Goal: Contribute content

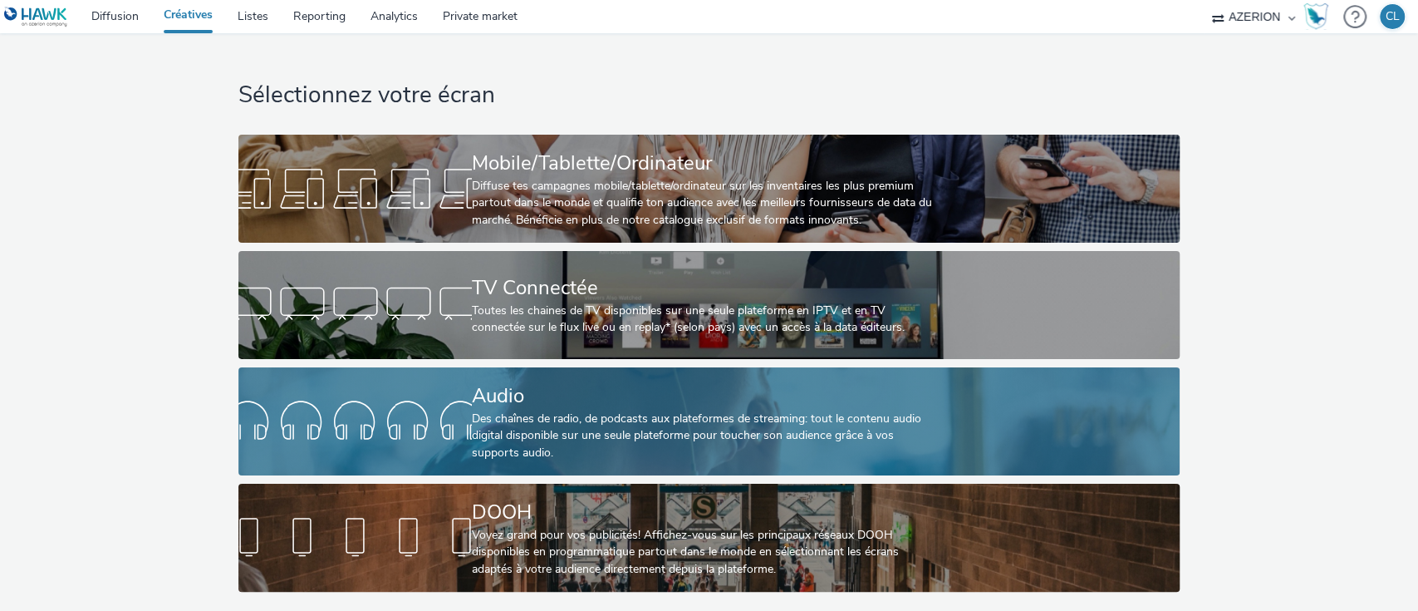
scroll to position [6, 0]
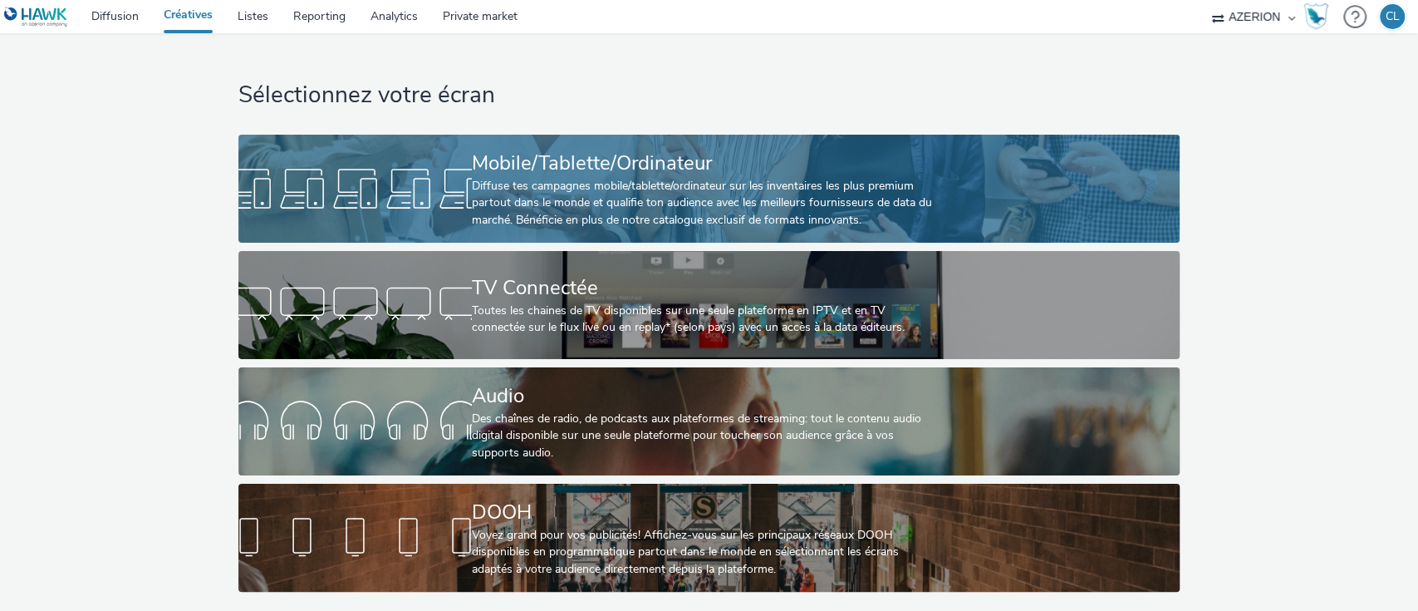
click at [621, 204] on div "Diffuse tes campagnes mobile/tablette/ordinateur sur les inventaires les plus p…" at bounding box center [706, 203] width 468 height 51
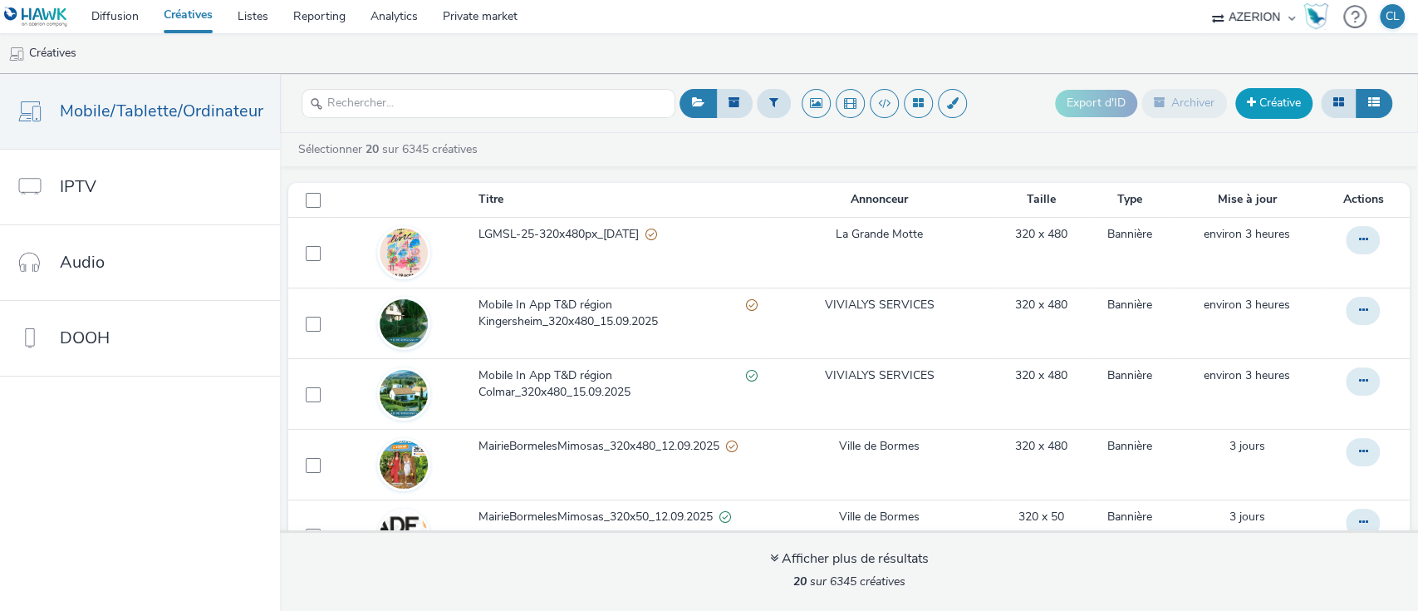
click at [1279, 108] on link "Créative" at bounding box center [1273, 103] width 77 height 30
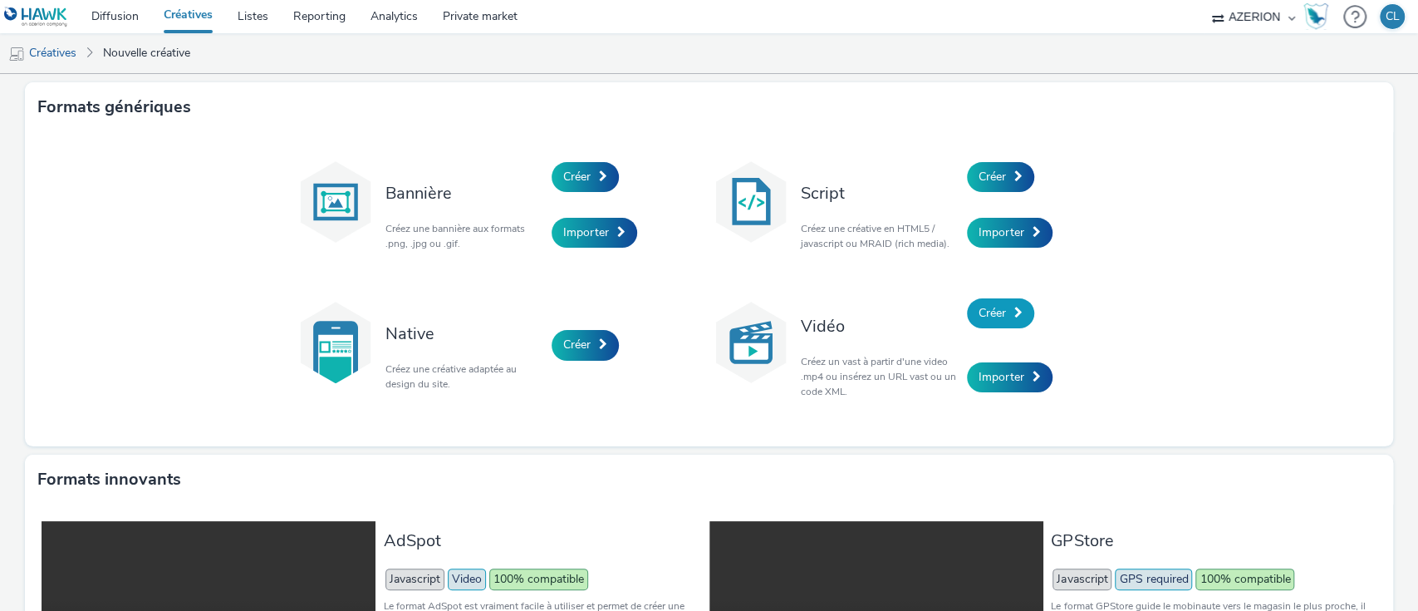
click at [999, 324] on link "Créer" at bounding box center [1000, 313] width 67 height 30
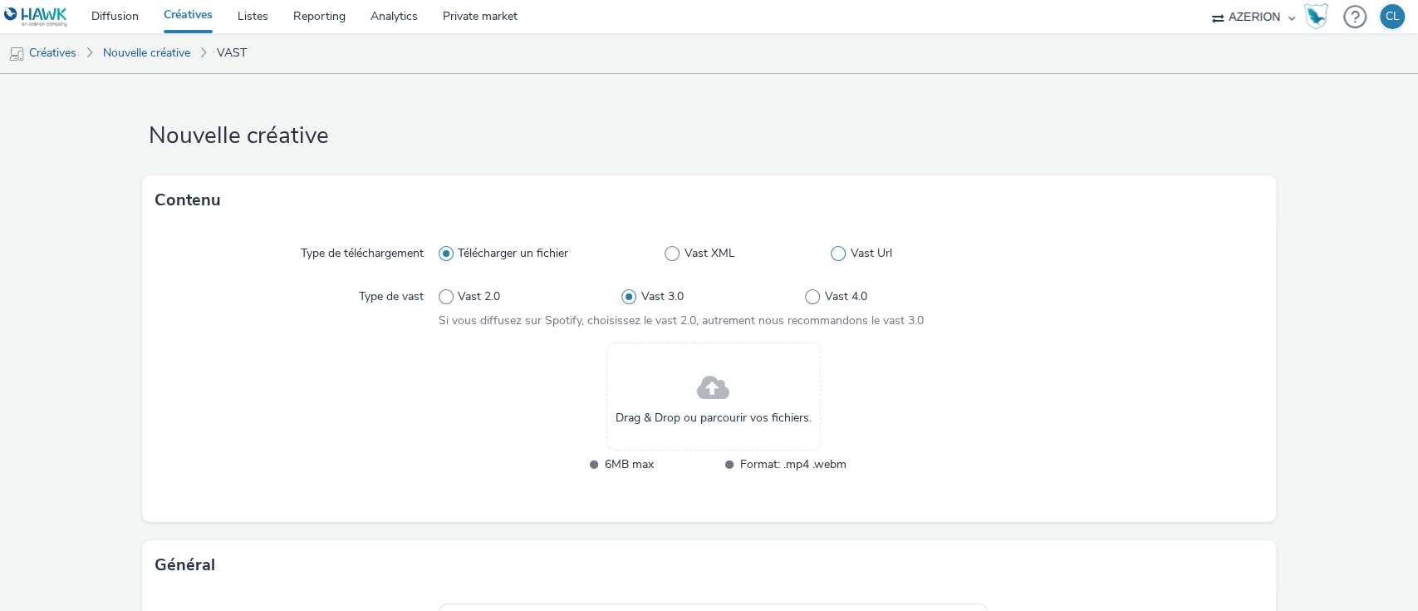
click at [832, 250] on span at bounding box center [838, 253] width 15 height 15
click at [832, 250] on input "Vast Url" at bounding box center [836, 253] width 11 height 11
radio input "false"
radio input "true"
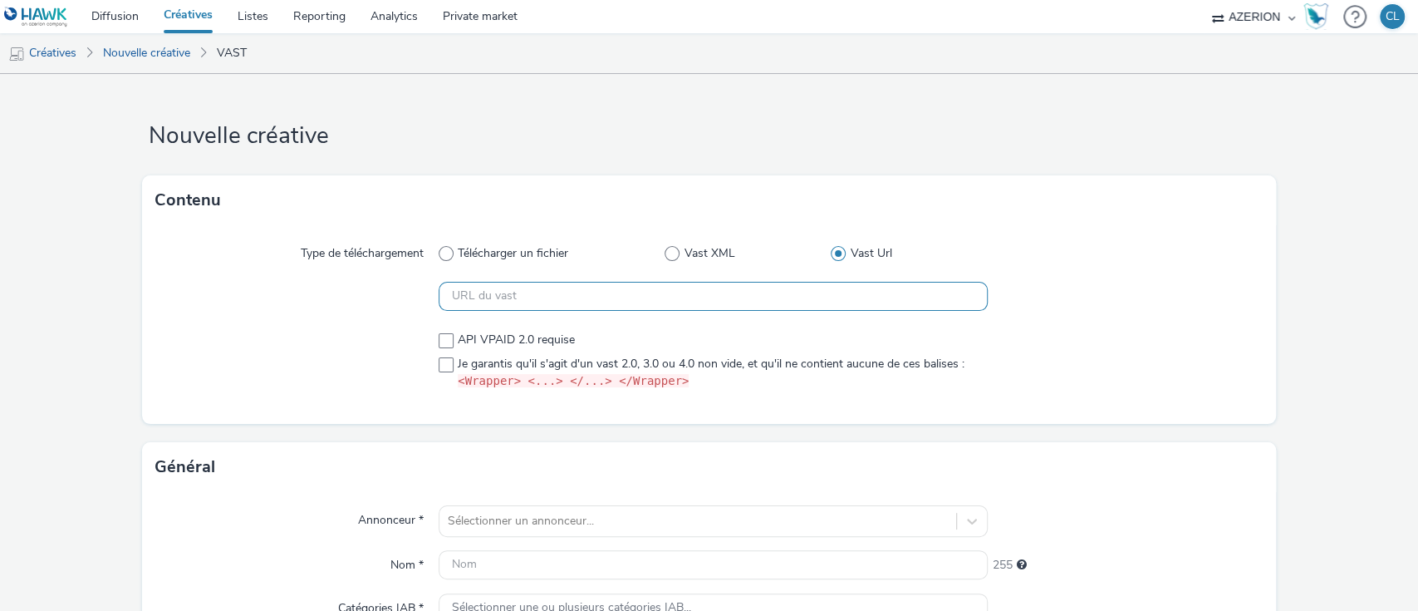
click at [764, 301] on input "text" at bounding box center [714, 296] width 550 height 29
paste input "[URL][DOMAIN_NAME][DOMAIN_NAME][DOMAIN_NAME].."
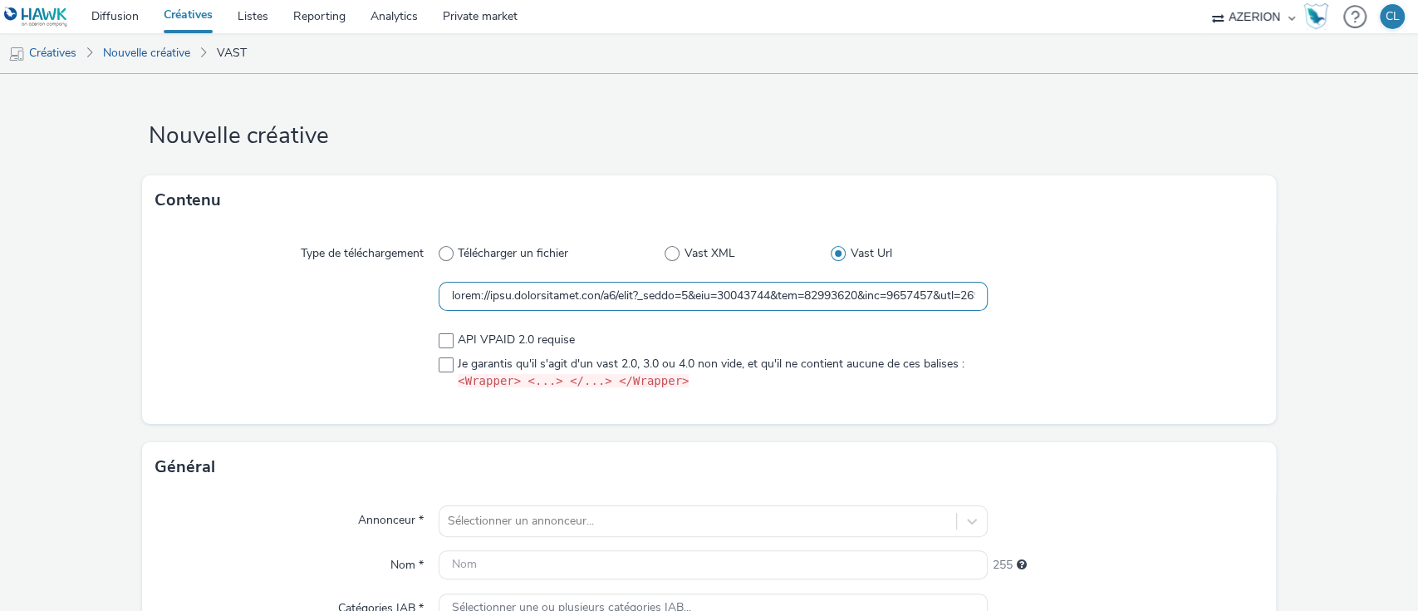
scroll to position [0, 10800]
type input "[URL][DOMAIN_NAME][DOMAIN_NAME][DOMAIN_NAME].."
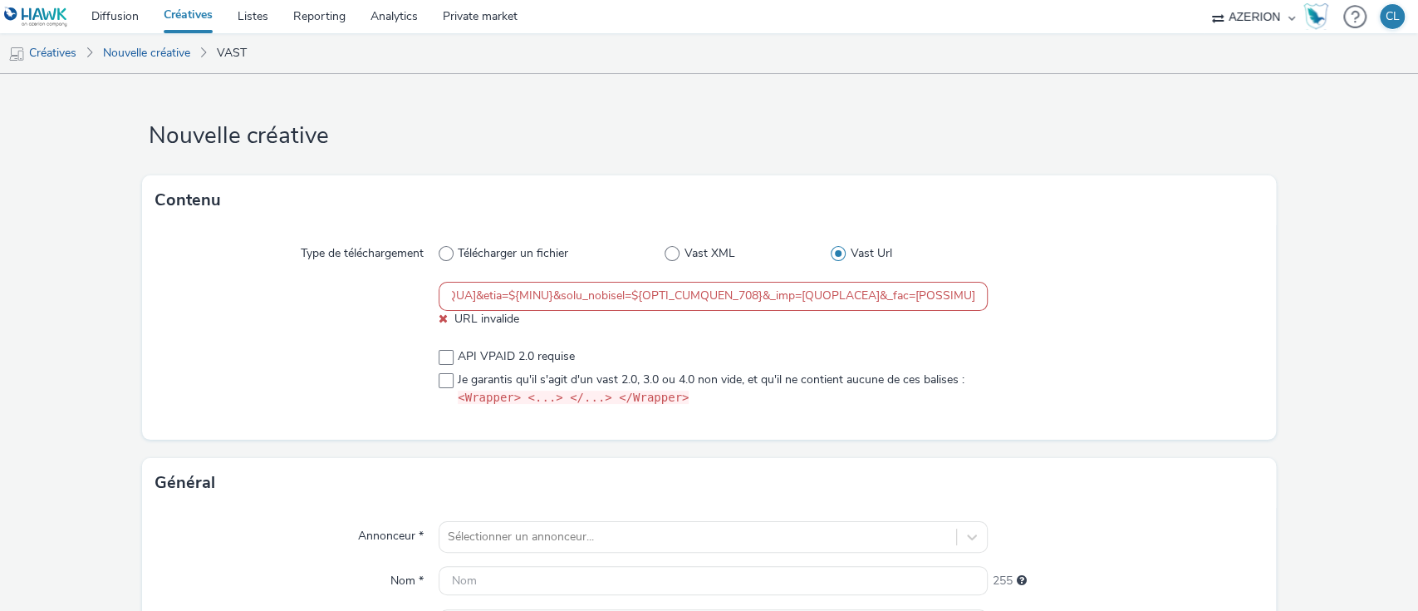
scroll to position [0, 0]
click at [1039, 361] on div at bounding box center [1125, 376] width 275 height 71
click at [1050, 319] on div at bounding box center [1125, 305] width 275 height 46
drag, startPoint x: 719, startPoint y: 290, endPoint x: 1139, endPoint y: 301, distance: 420.5
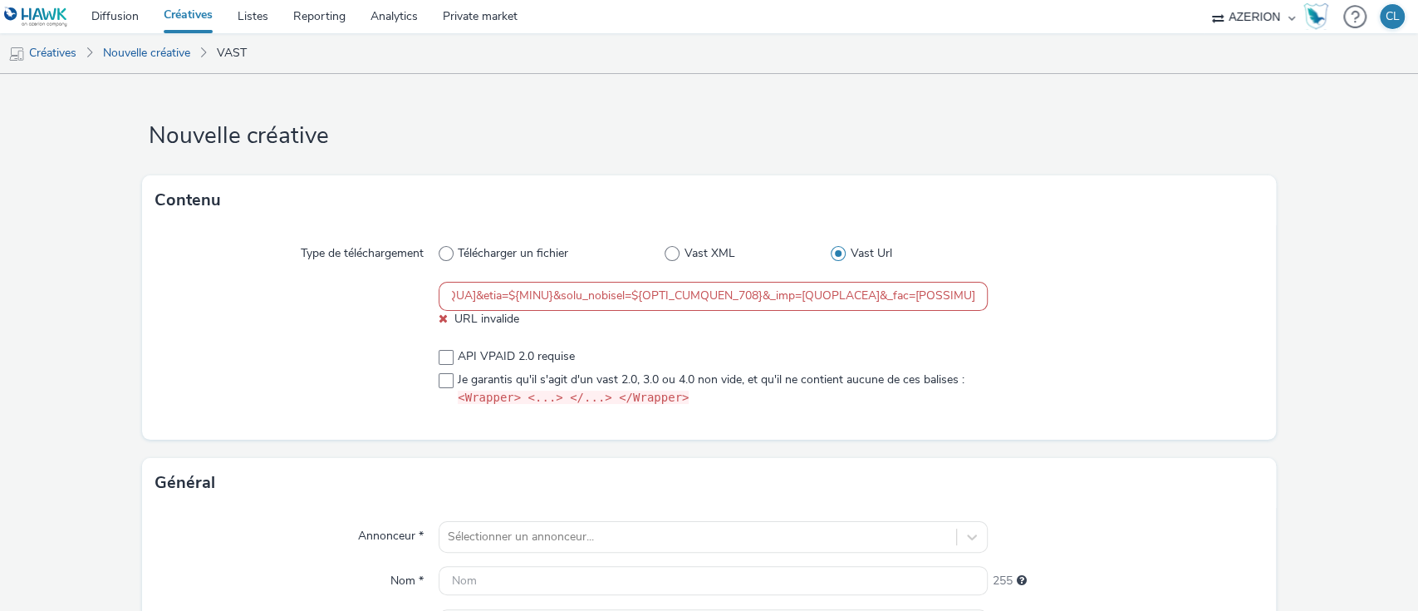
click at [1139, 301] on div "URL invalide" at bounding box center [709, 305] width 1108 height 46
click at [1139, 301] on div at bounding box center [1125, 305] width 275 height 46
